Goal: Transaction & Acquisition: Download file/media

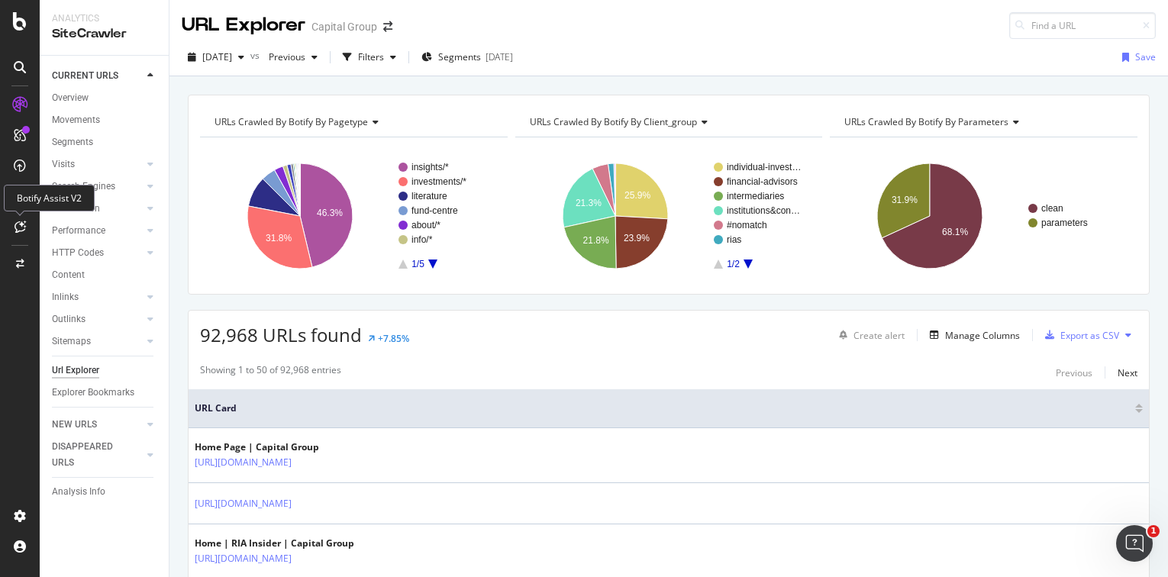
click at [22, 232] on icon at bounding box center [19, 227] width 11 height 12
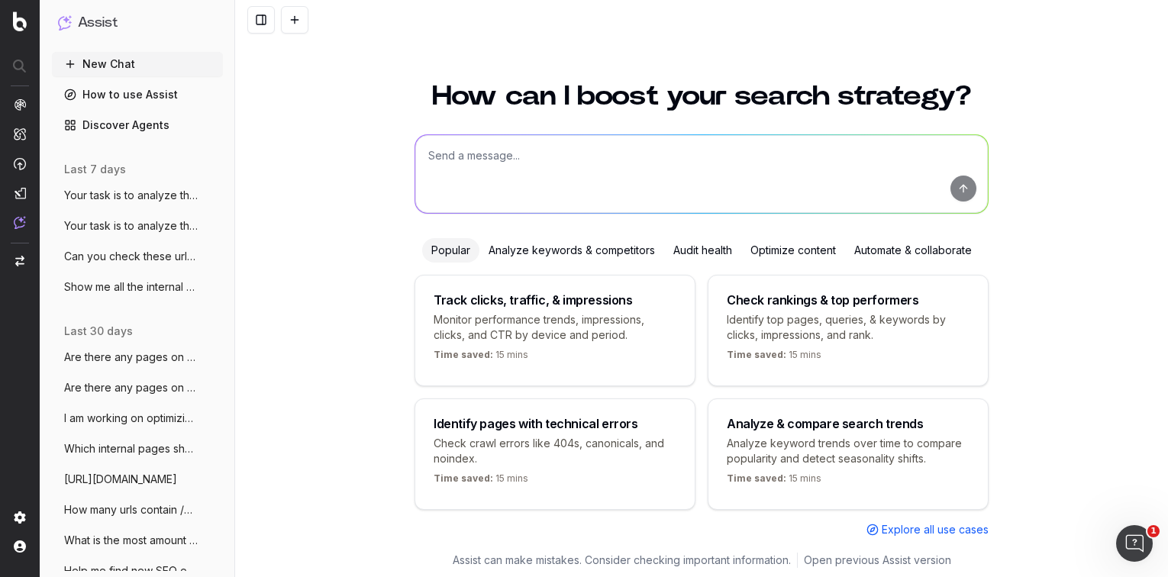
scroll to position [15, 0]
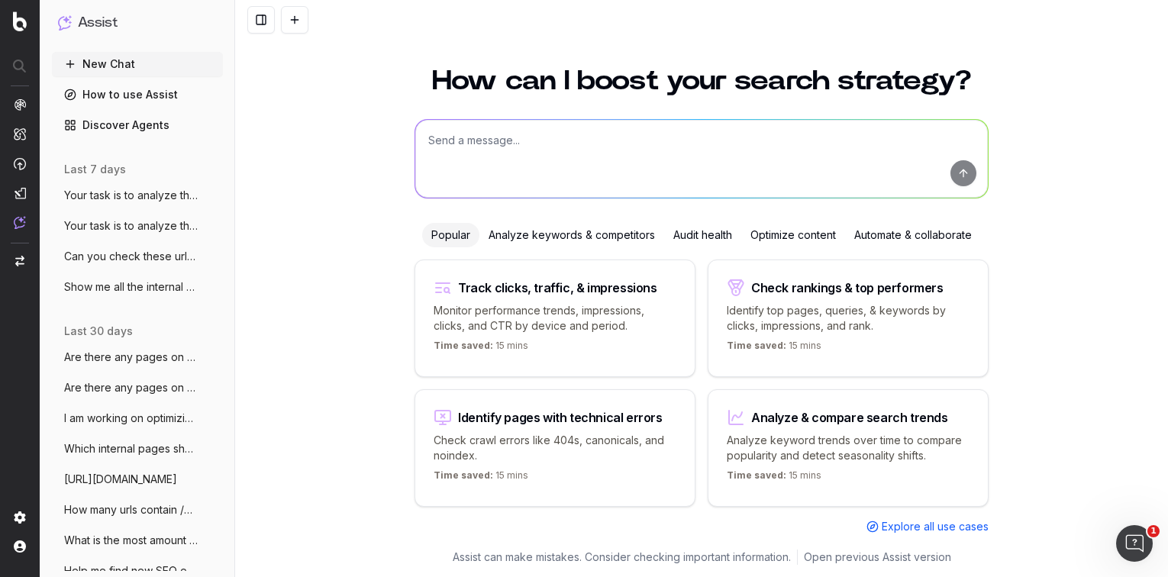
click at [517, 158] on textarea at bounding box center [701, 159] width 572 height 78
type textarea "fOR"
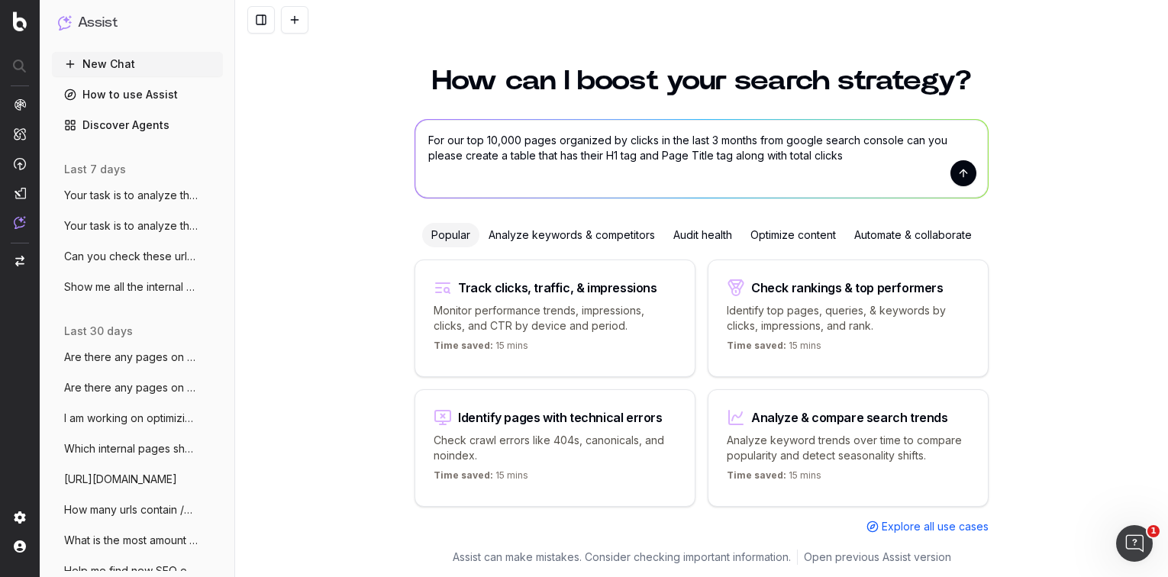
type textarea "For our top 10,000 pages organized by clicks in the last 3 months from google s…"
click at [955, 172] on button "submit" at bounding box center [963, 173] width 26 height 26
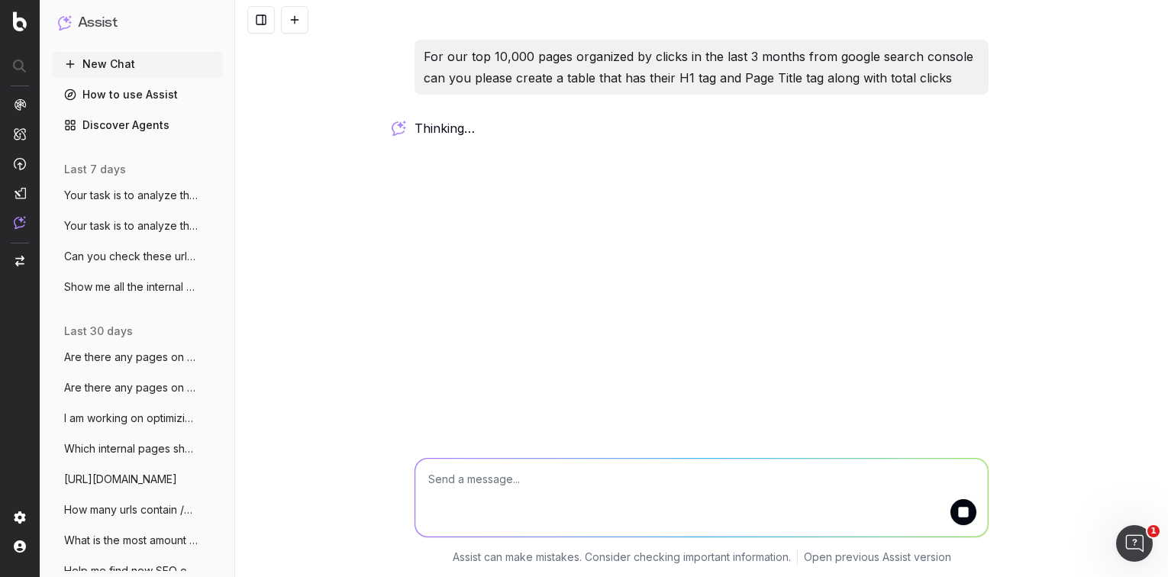
scroll to position [0, 0]
click at [681, 476] on textarea at bounding box center [701, 498] width 572 height 78
click at [621, 491] on textarea at bounding box center [701, 498] width 572 height 78
click at [590, 496] on textarea at bounding box center [701, 498] width 572 height 78
click at [556, 491] on textarea at bounding box center [701, 498] width 572 height 78
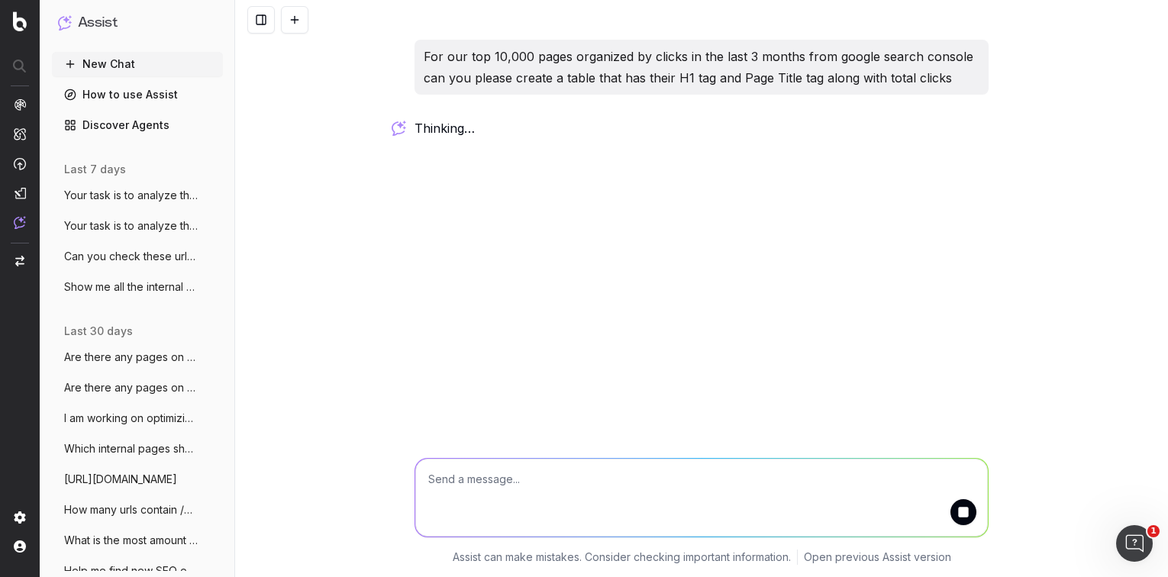
click at [556, 491] on textarea at bounding box center [701, 498] width 572 height 78
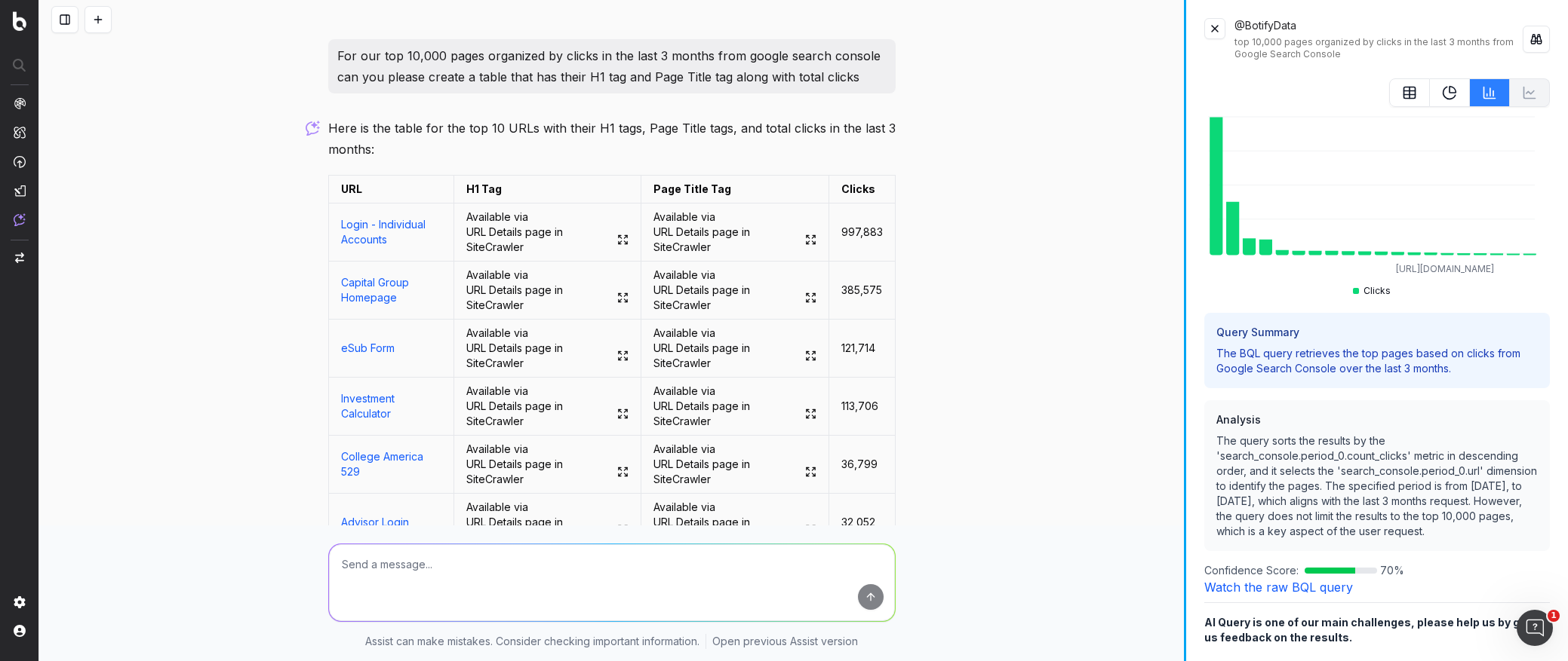
click at [1154, 236] on div "For our top 10,000 pages organized by clicks in the last 3 months from google s…" at bounding box center [804, 330] width 1528 height 661
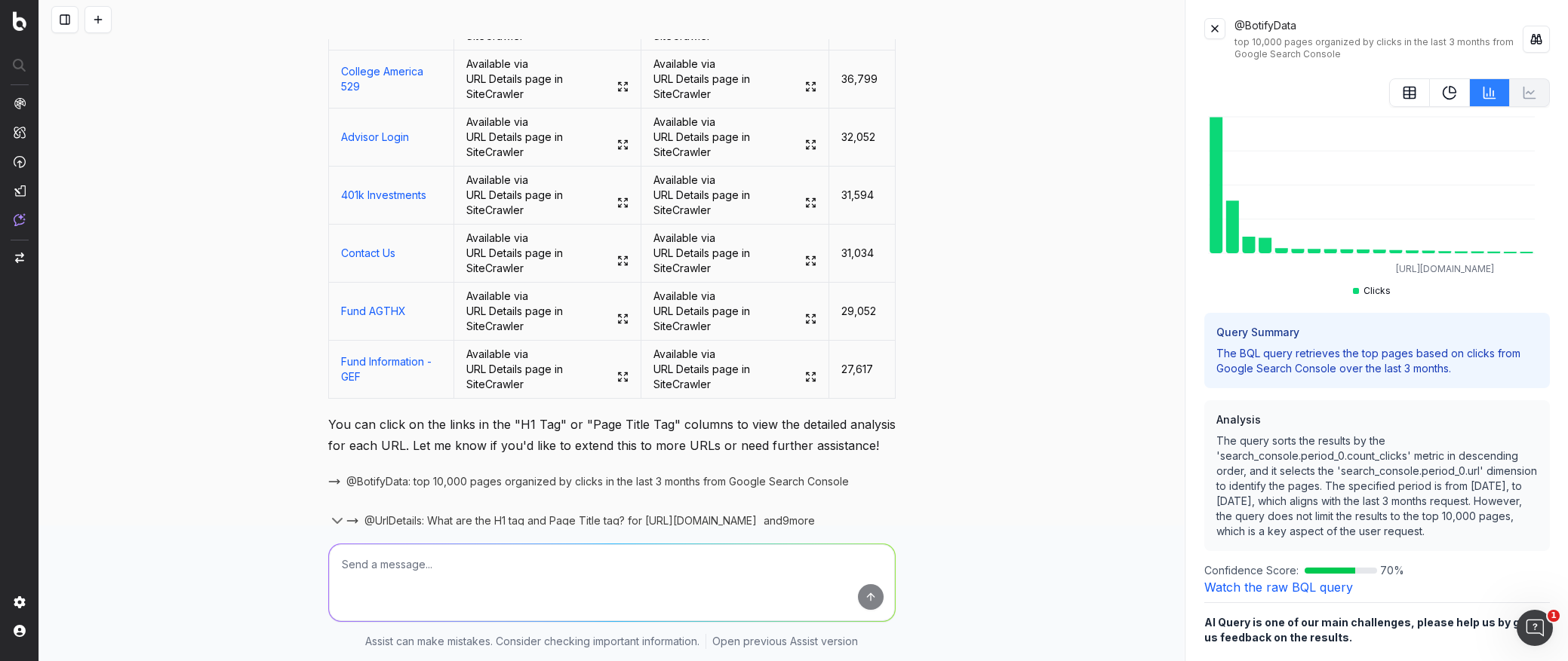
scroll to position [443, 0]
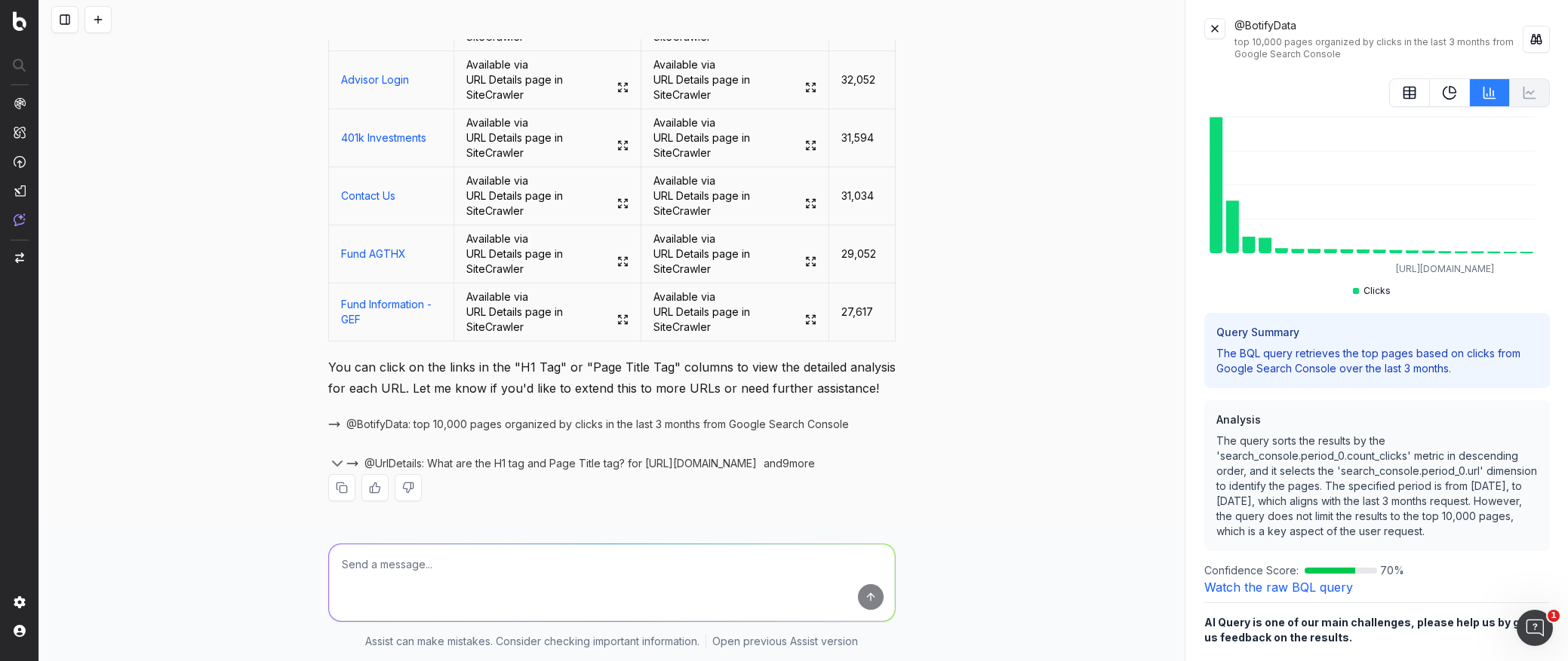
click at [425, 569] on textarea at bounding box center [612, 583] width 566 height 77
click at [333, 464] on icon "button" at bounding box center [337, 463] width 9 height 5
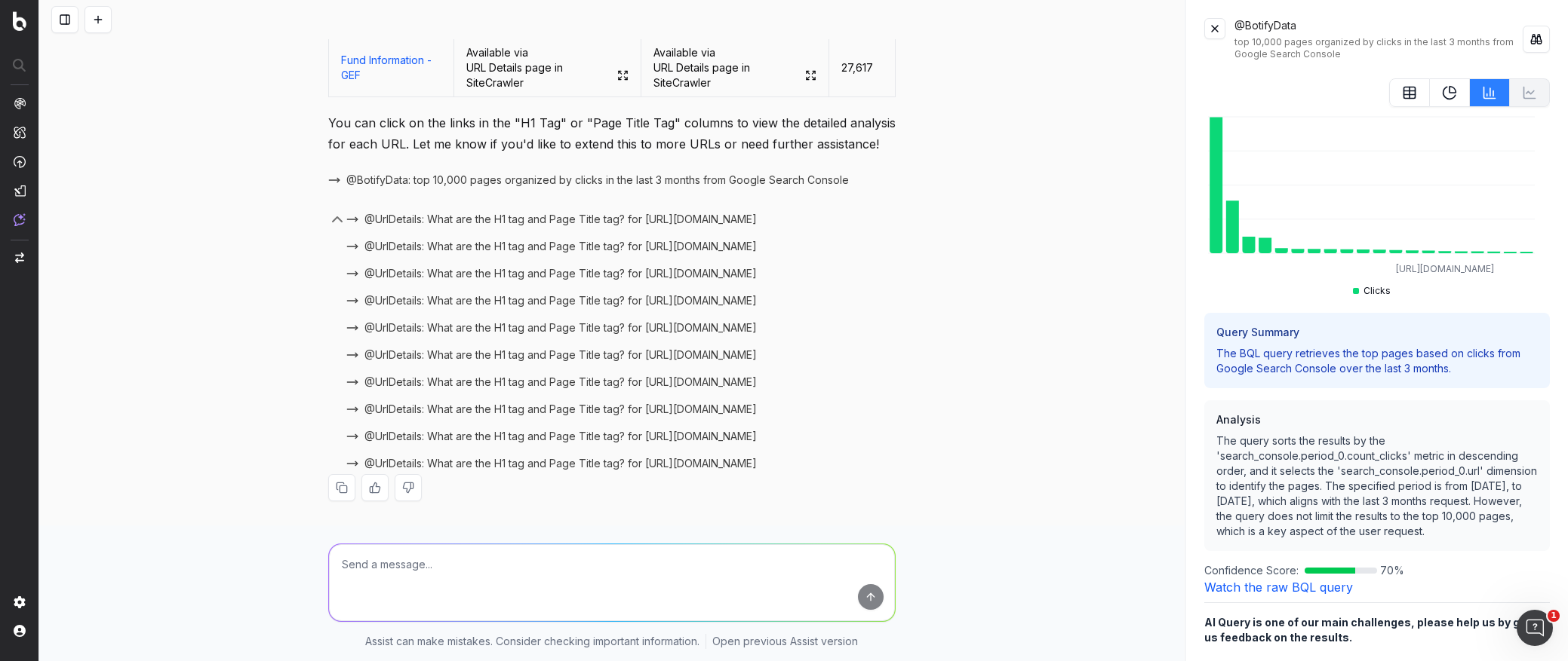
click at [409, 569] on textarea at bounding box center [612, 583] width 566 height 77
click at [378, 565] on textarea at bounding box center [612, 583] width 566 height 77
click at [75, 154] on link "Overview" at bounding box center [79, 147] width 50 height 15
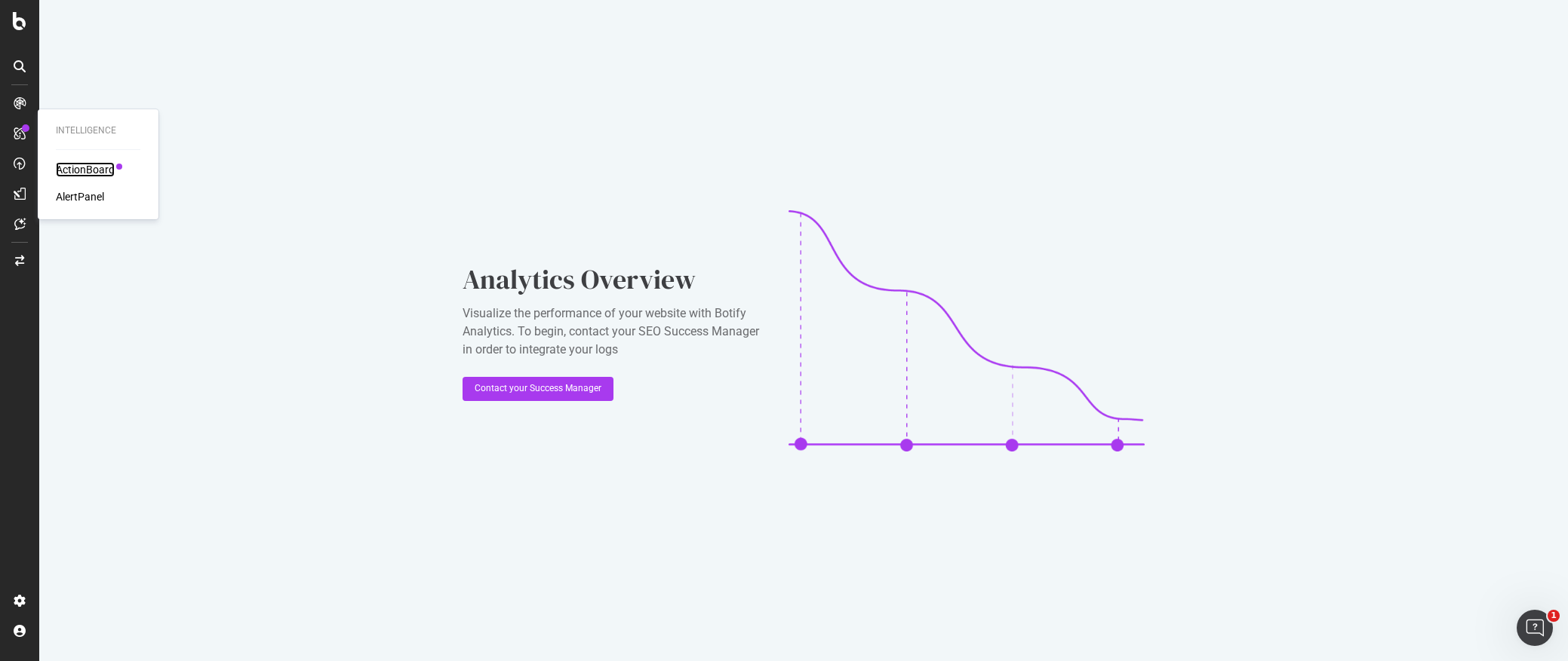
click at [78, 167] on div "ActionBoard" at bounding box center [85, 169] width 59 height 15
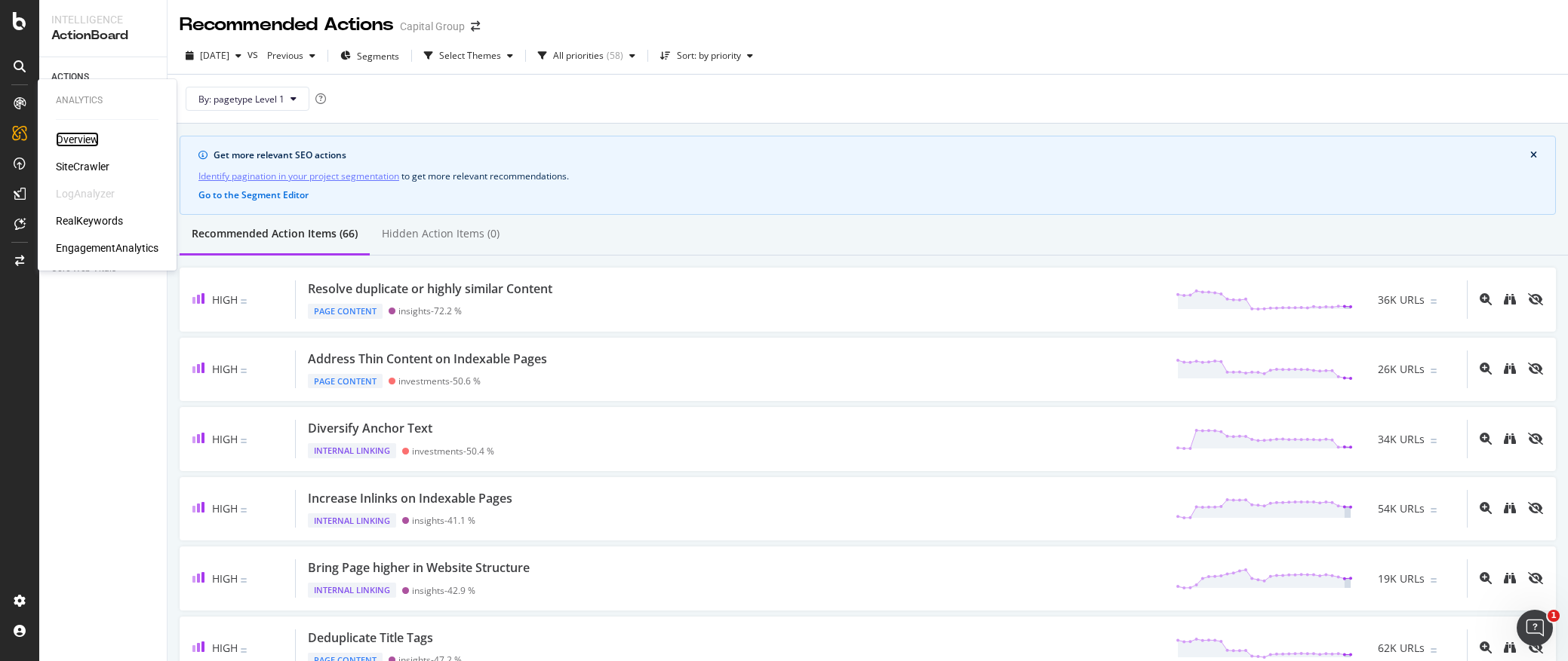
click at [75, 140] on div "Overview" at bounding box center [76, 139] width 43 height 15
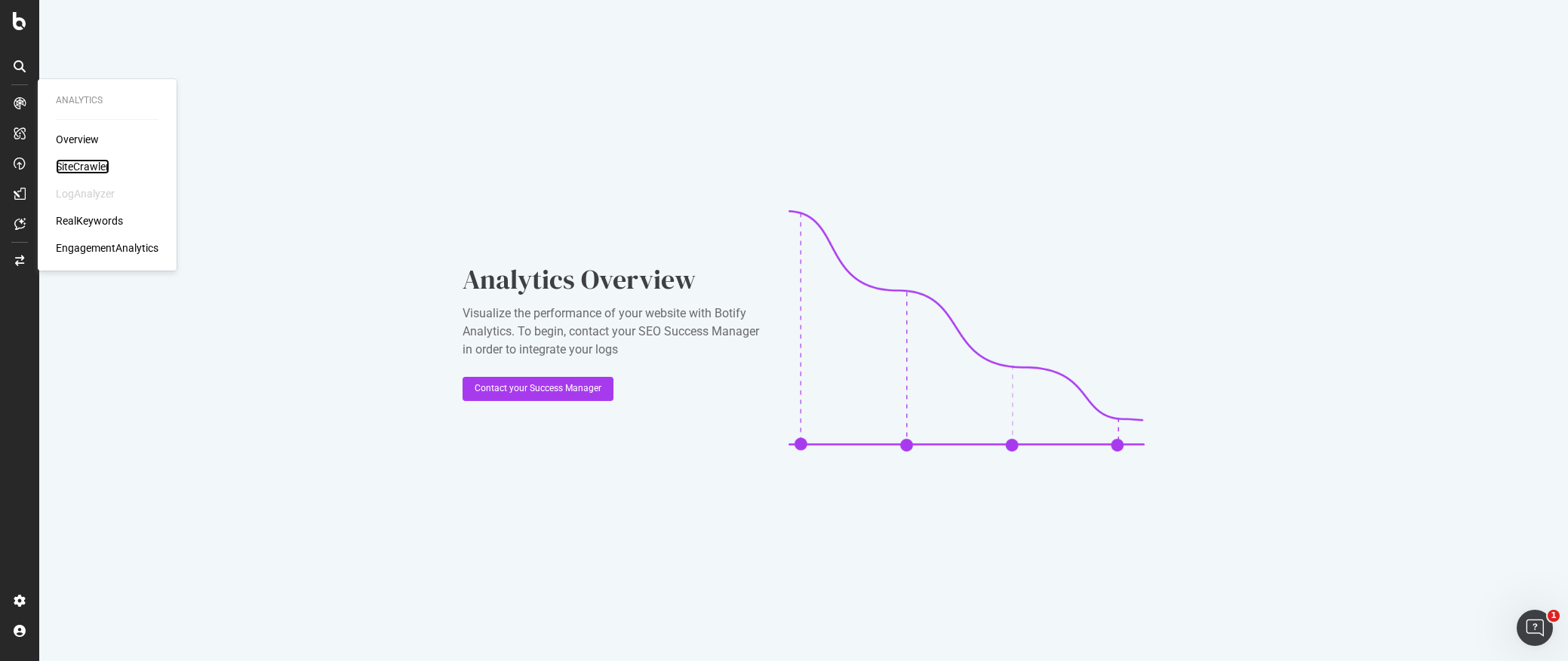
click at [86, 161] on div "SiteCrawler" at bounding box center [82, 166] width 53 height 15
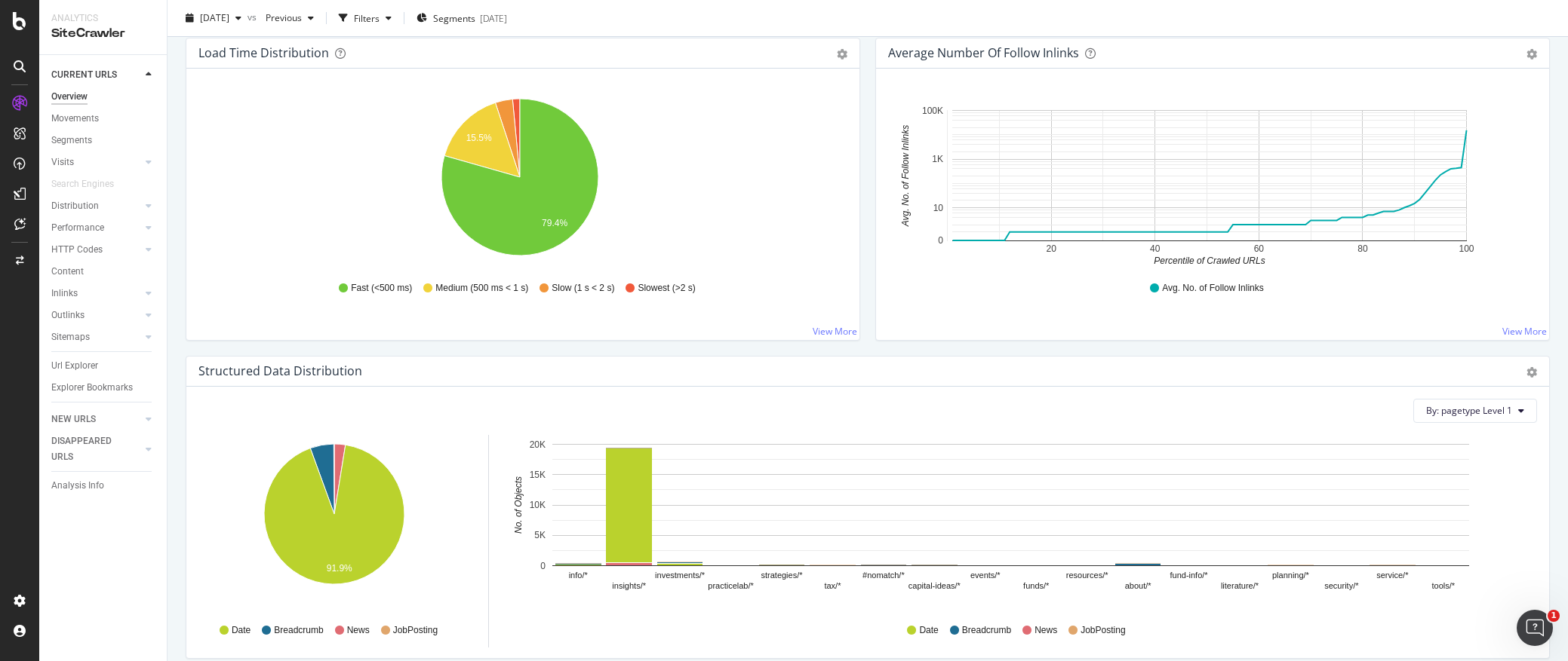
scroll to position [1206, 0]
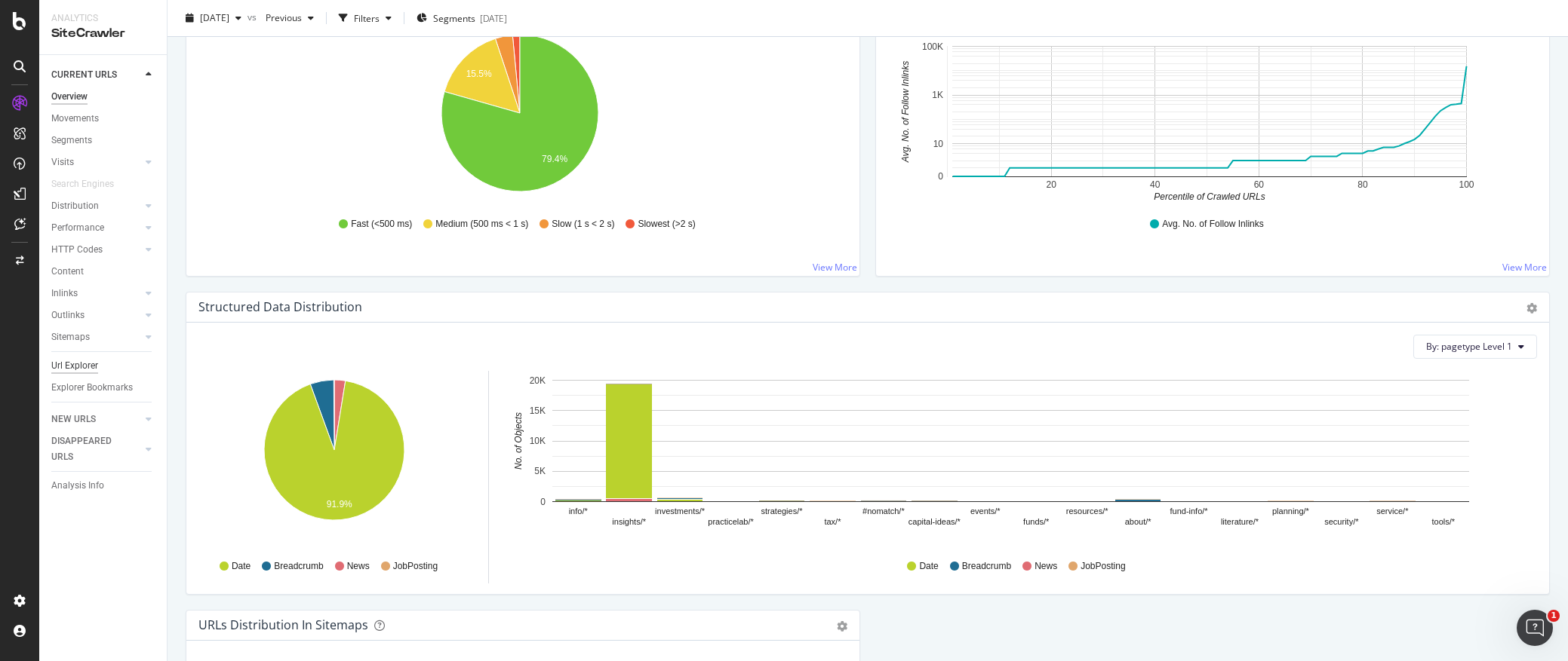
click at [73, 367] on div "Url Explorer" at bounding box center [74, 366] width 46 height 16
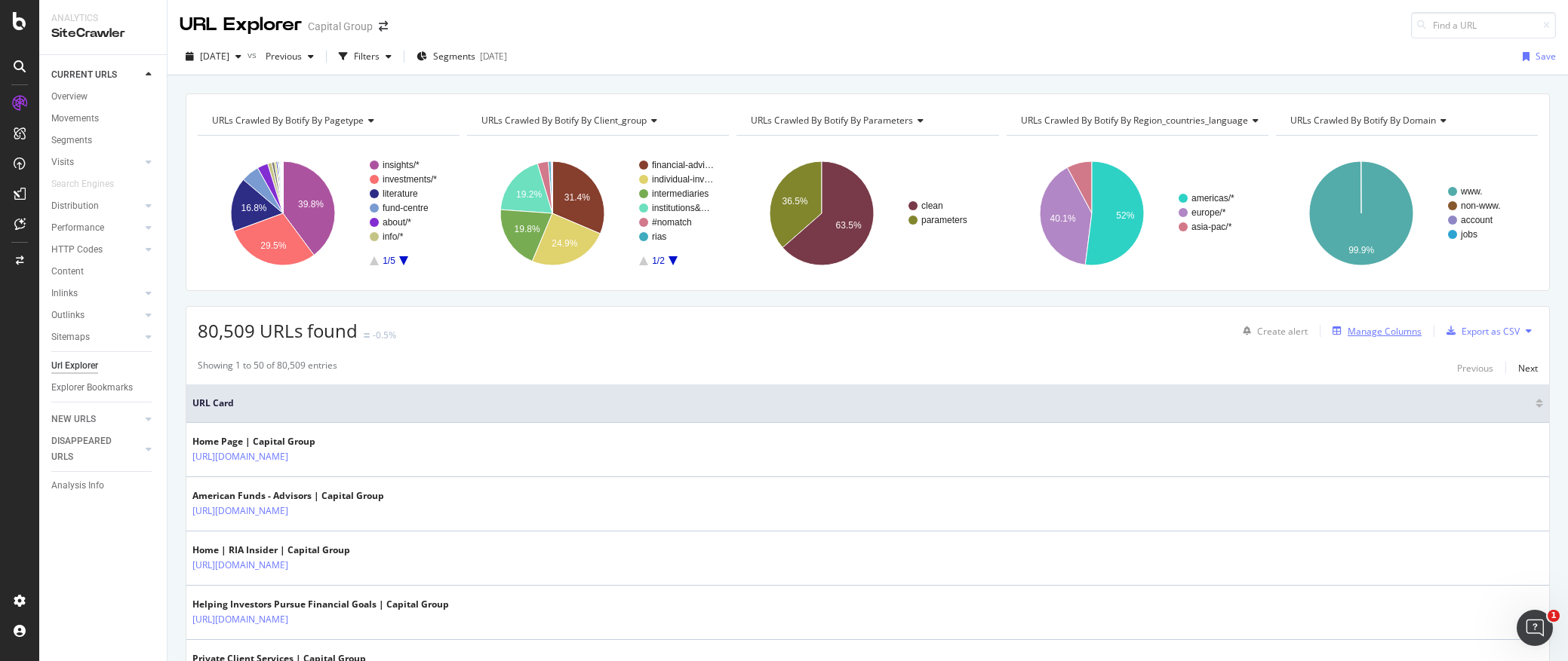
click at [1355, 326] on div "Manage Columns" at bounding box center [1384, 331] width 74 height 13
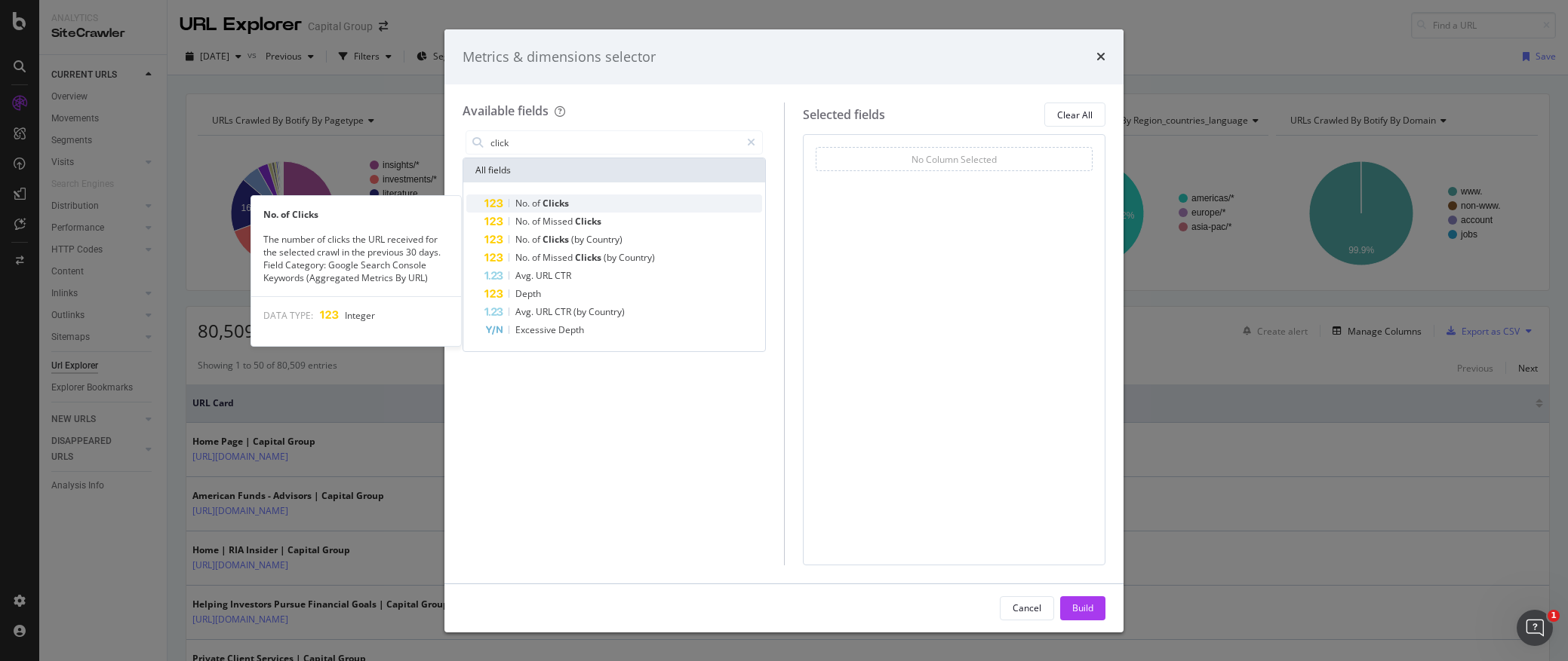
type input "click"
click at [538, 206] on span "of" at bounding box center [537, 203] width 11 height 13
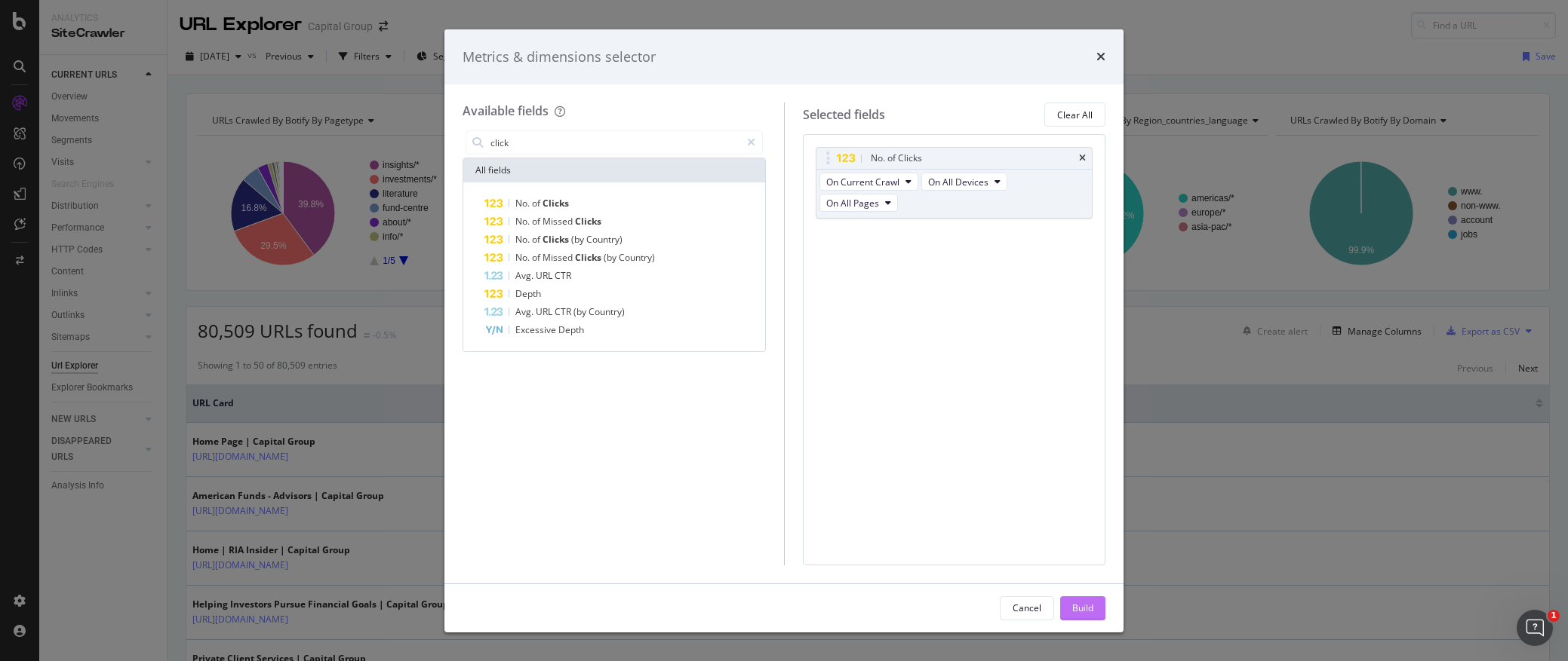
click at [1082, 609] on div "Build" at bounding box center [1082, 608] width 21 height 13
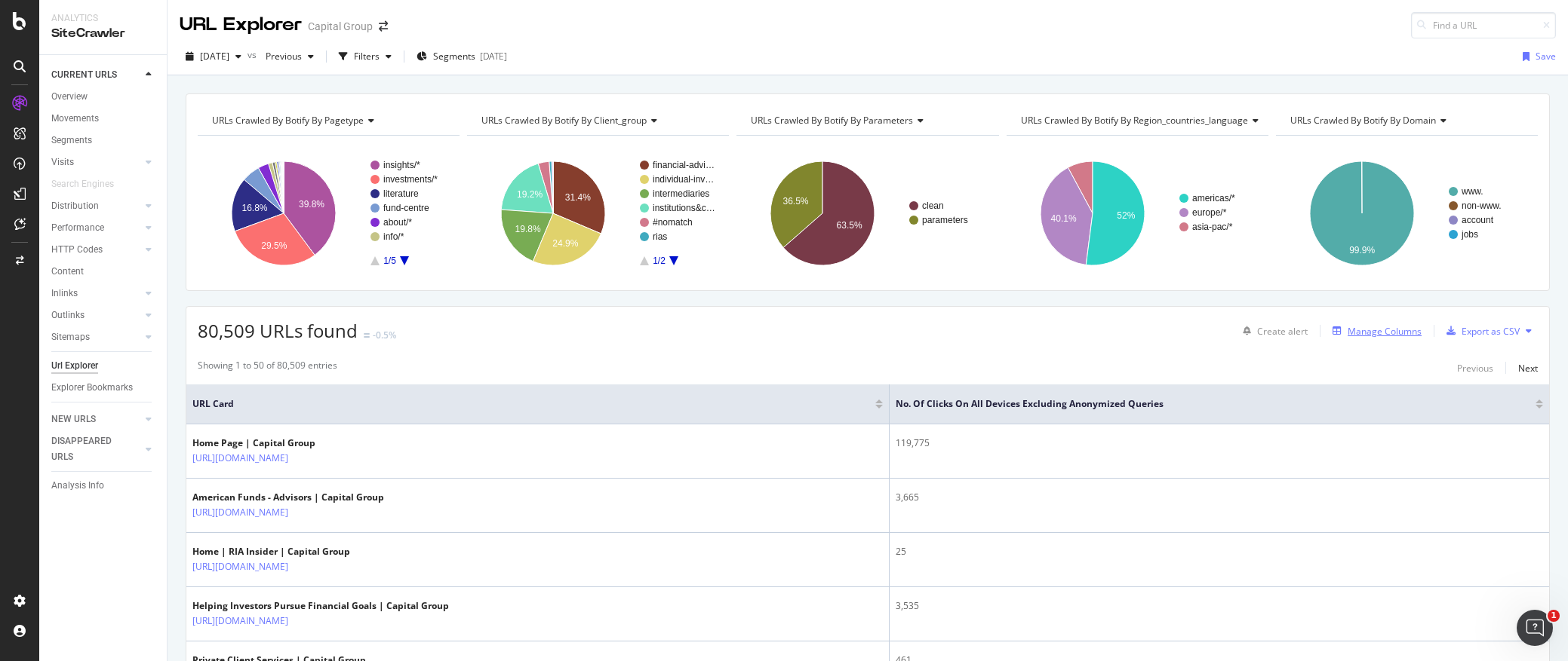
click at [1384, 335] on div "Manage Columns" at bounding box center [1384, 331] width 74 height 13
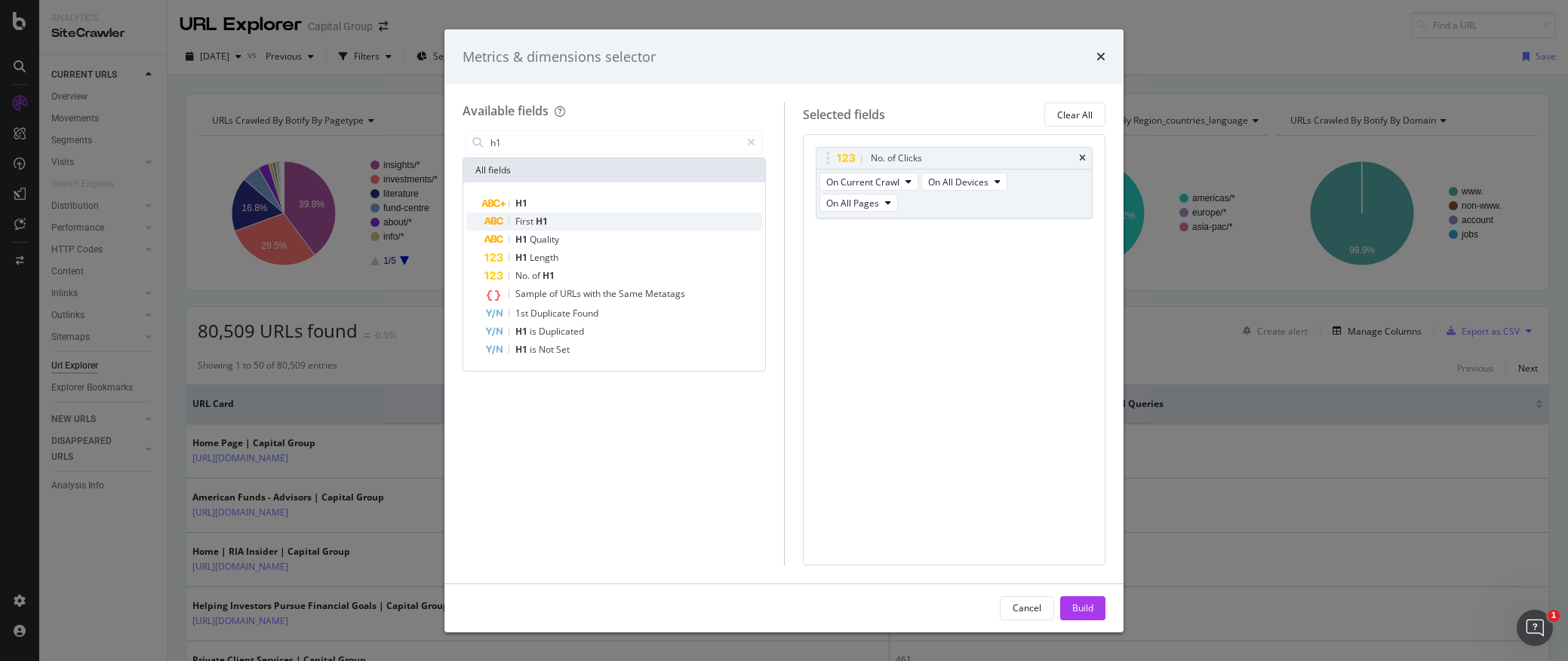
click at [538, 217] on span "H1" at bounding box center [542, 220] width 12 height 13
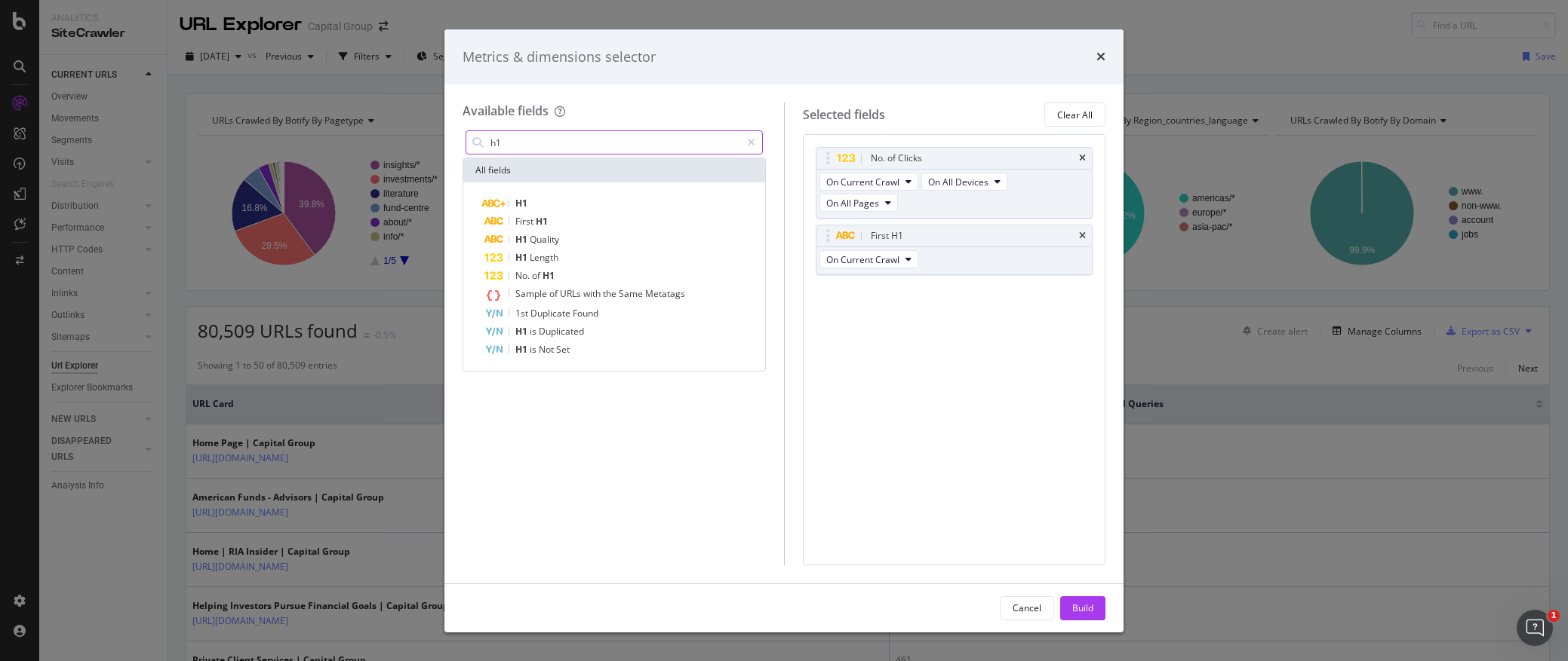
click at [546, 140] on input "h1" at bounding box center [615, 142] width 251 height 23
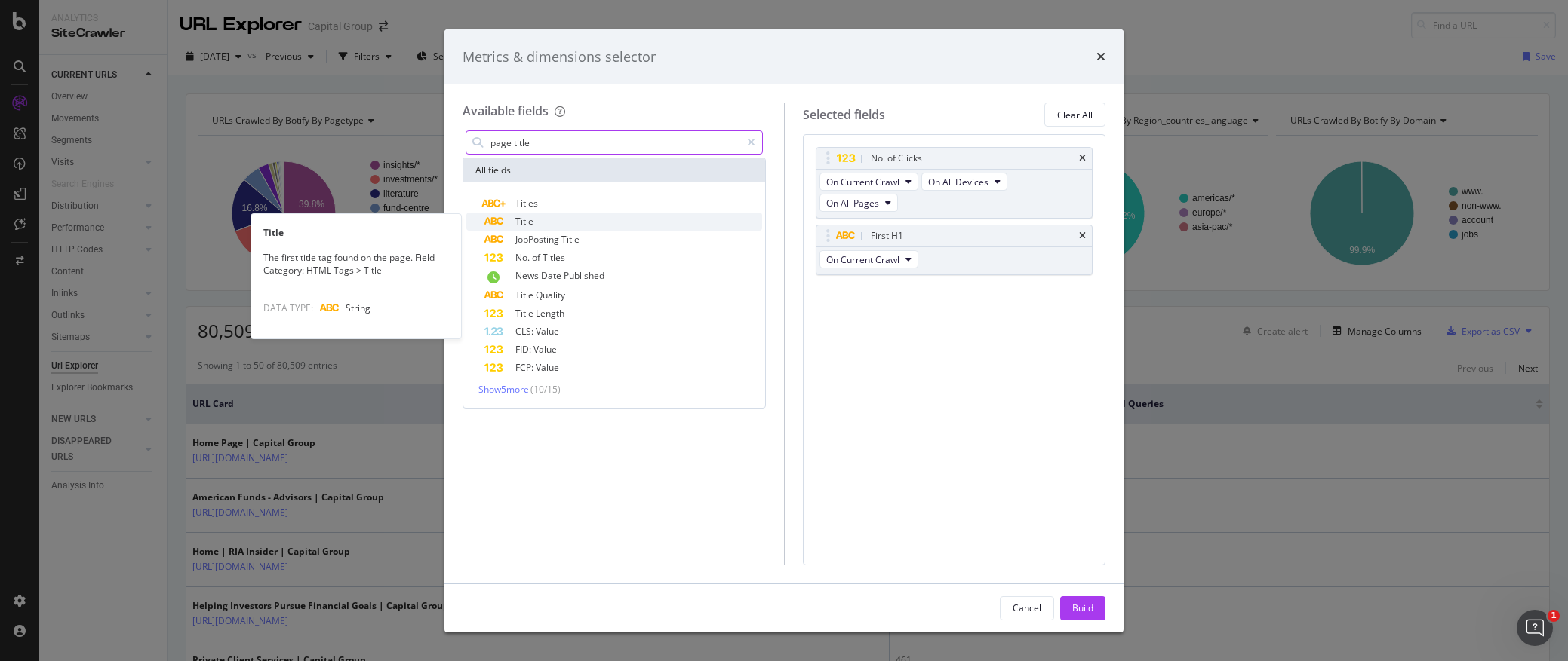
type input "page title"
click at [548, 221] on div "Title" at bounding box center [623, 221] width 278 height 18
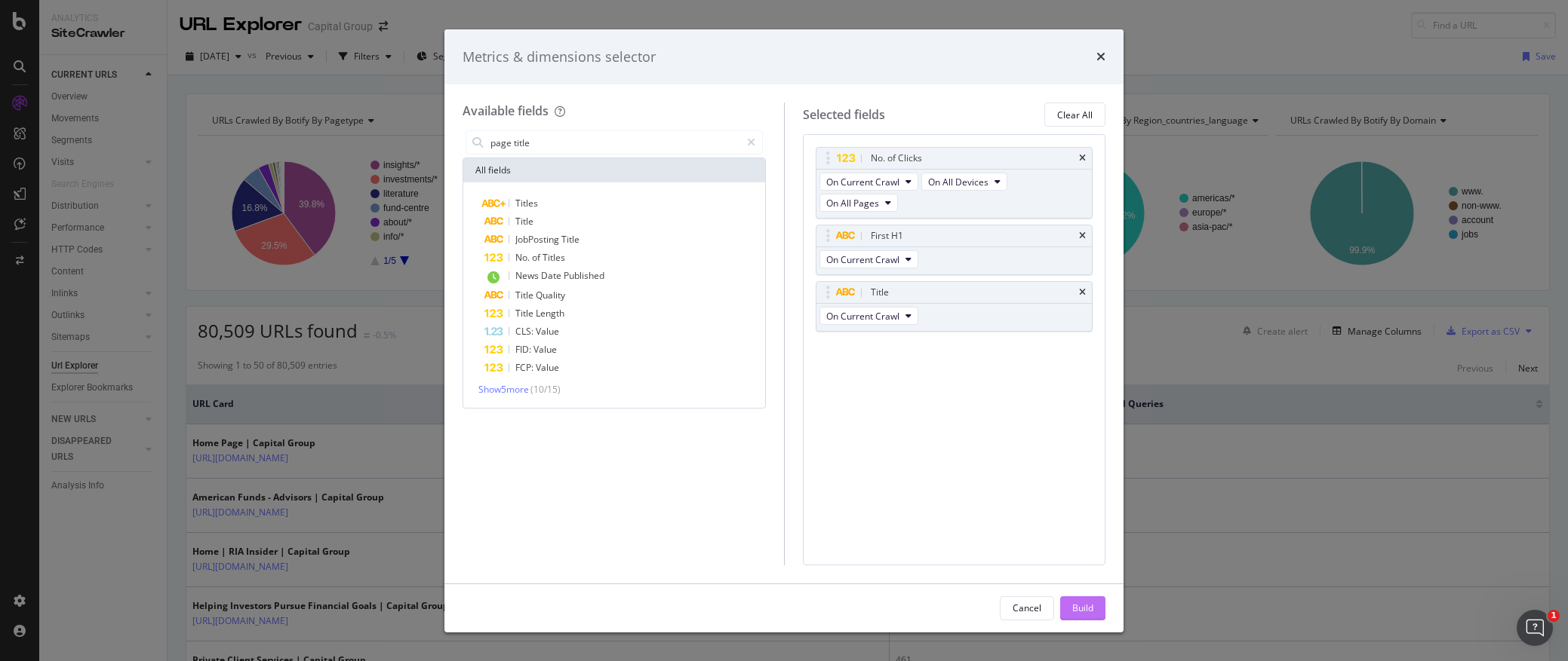
click at [1086, 618] on div "Build" at bounding box center [1082, 608] width 21 height 23
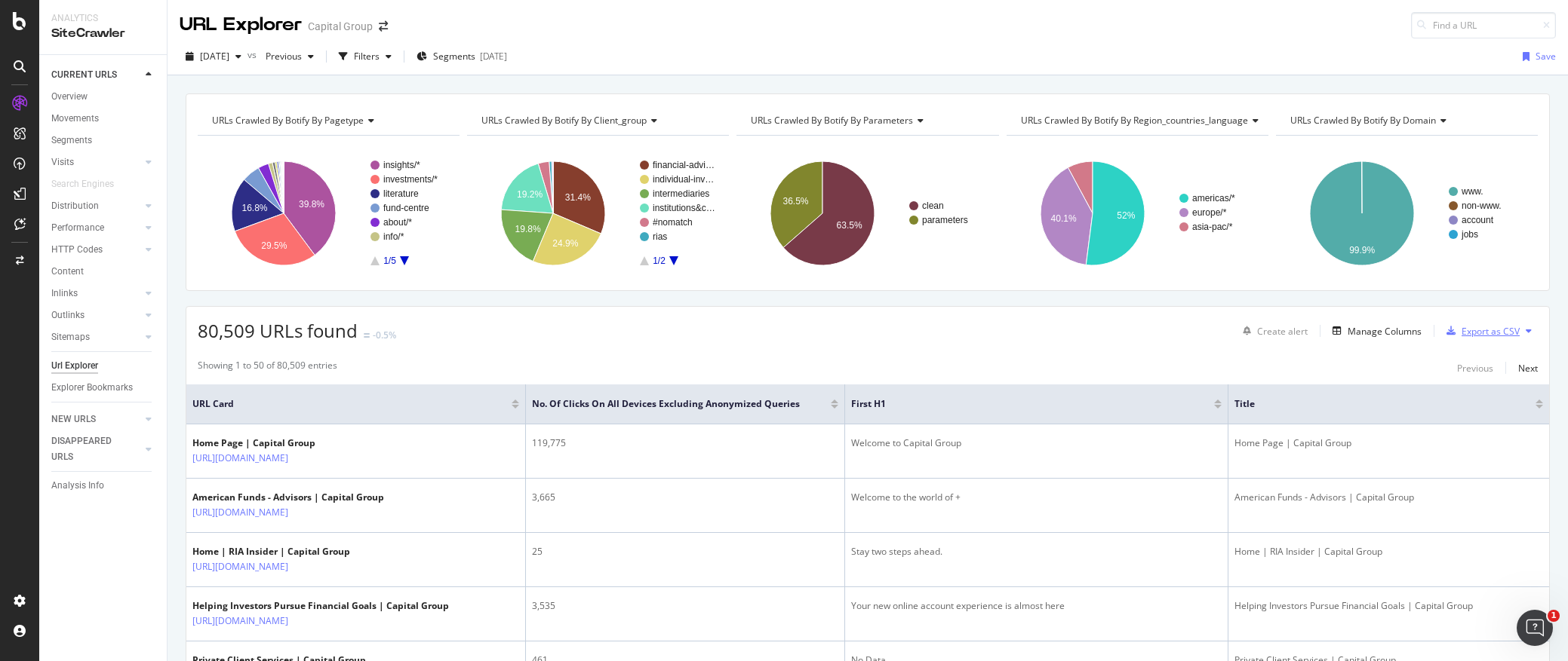
click at [1501, 333] on div "Export as CSV" at bounding box center [1490, 331] width 58 height 13
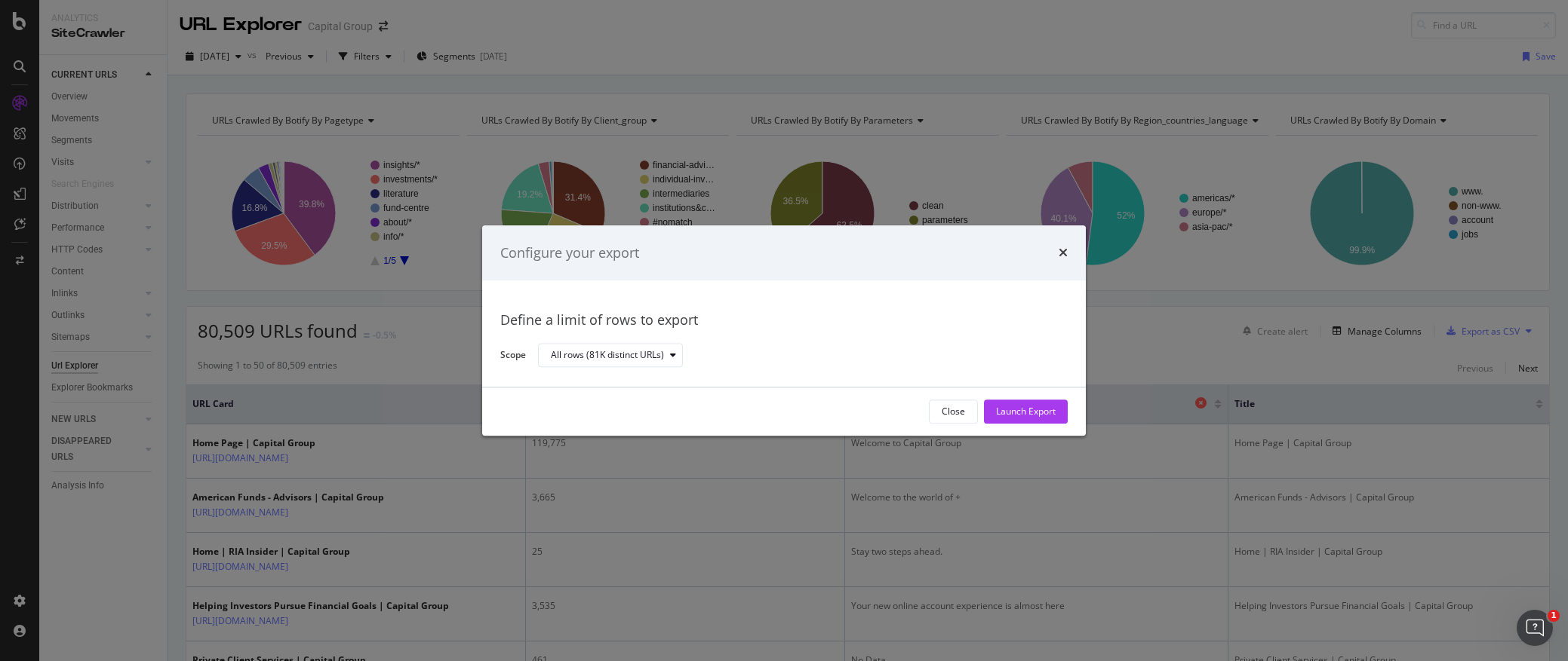
click at [1040, 410] on div "Launch Export" at bounding box center [1025, 412] width 59 height 13
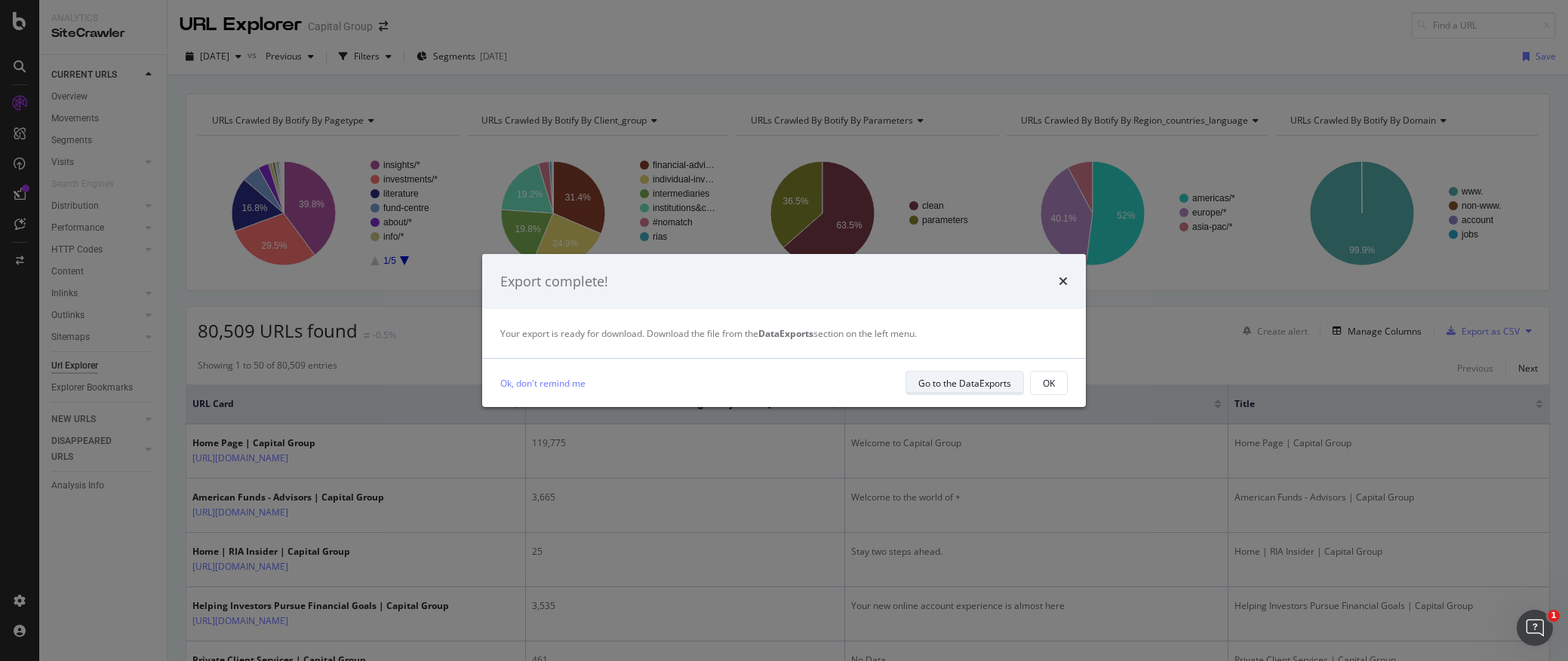
click at [978, 387] on div "Go to the DataExports" at bounding box center [965, 383] width 93 height 13
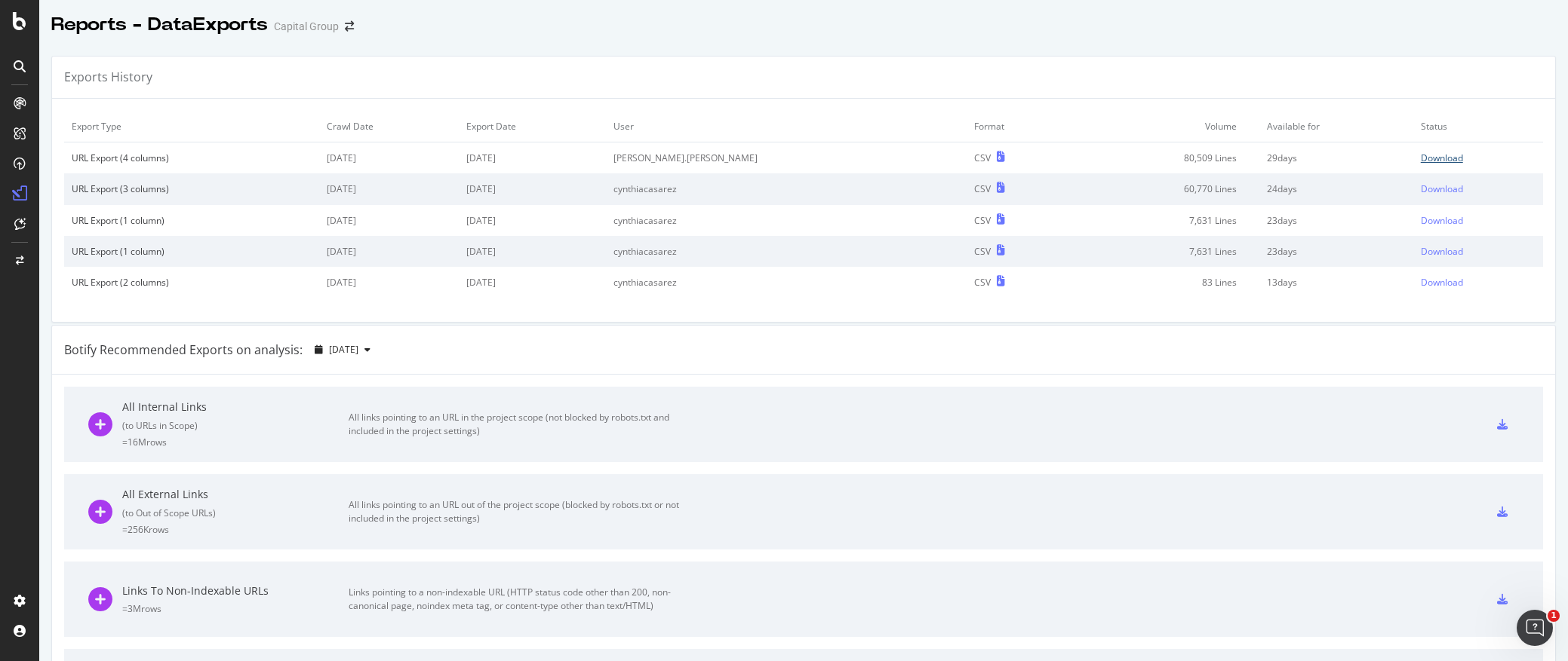
click at [1421, 156] on div "Download" at bounding box center [1441, 157] width 43 height 13
click at [714, 342] on div "Botify Recommended Exports on analysis: [DATE]" at bounding box center [804, 351] width 1503 height 49
